Goal: Navigation & Orientation: Find specific page/section

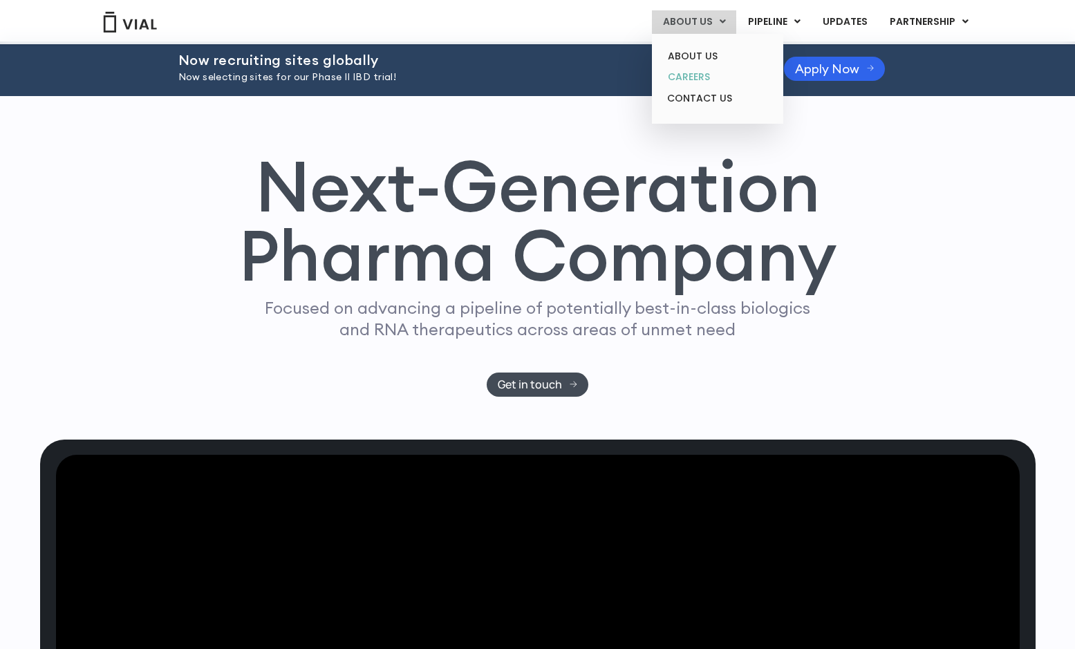
click at [691, 75] on link "CAREERS" at bounding box center [717, 76] width 121 height 21
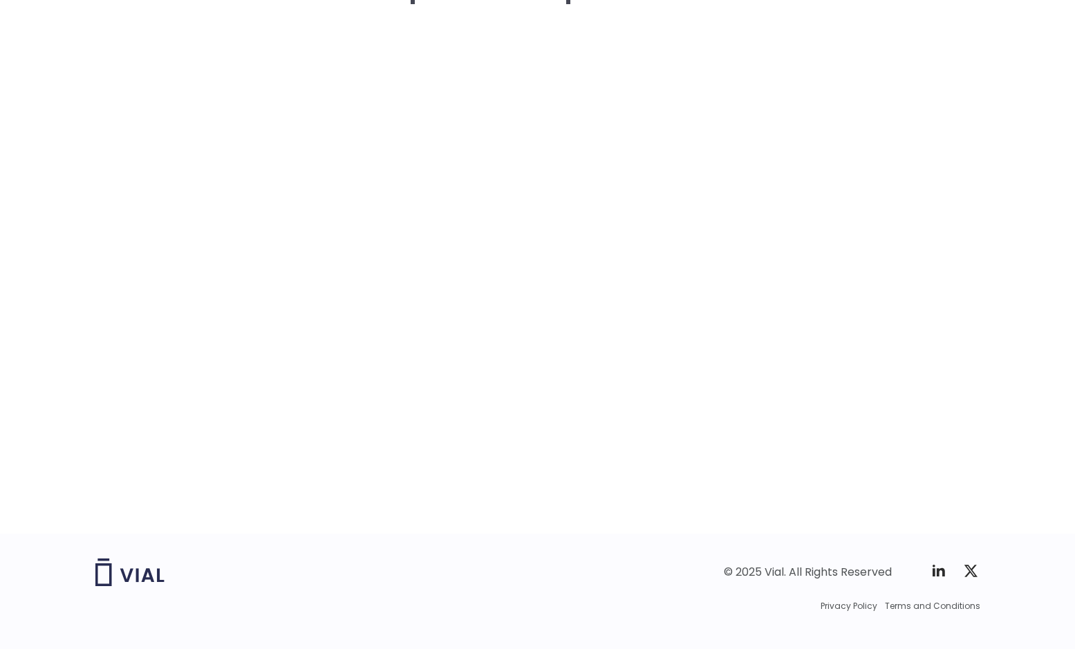
scroll to position [2060, 0]
